Goal: Information Seeking & Learning: Learn about a topic

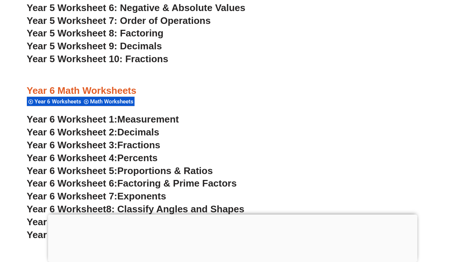
scroll to position [1664, 0]
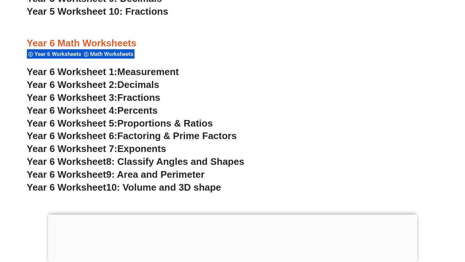
click at [129, 135] on span "Factoring & Prime Factors" at bounding box center [177, 135] width 120 height 11
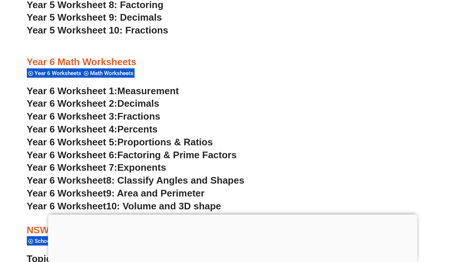
scroll to position [1514, 0]
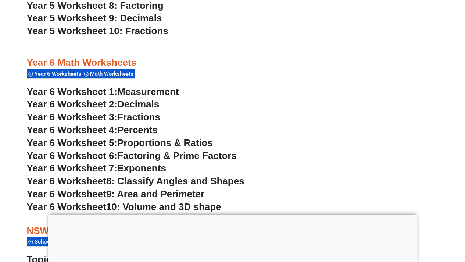
click at [162, 157] on span "Factoring & Prime Factors" at bounding box center [177, 155] width 120 height 11
